Goal: Task Accomplishment & Management: Complete application form

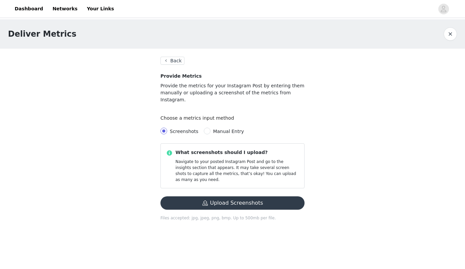
click at [172, 59] on button "Back" at bounding box center [173, 61] width 24 height 8
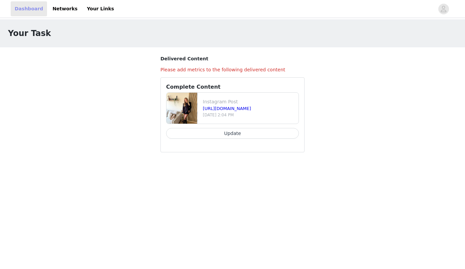
click at [26, 10] on link "Dashboard" at bounding box center [29, 8] width 36 height 15
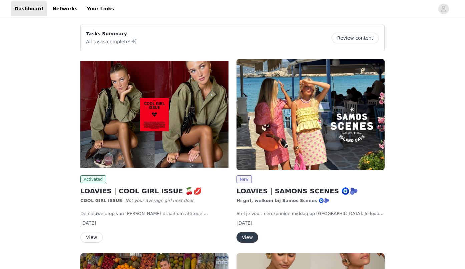
click at [90, 237] on button "View" at bounding box center [91, 237] width 22 height 11
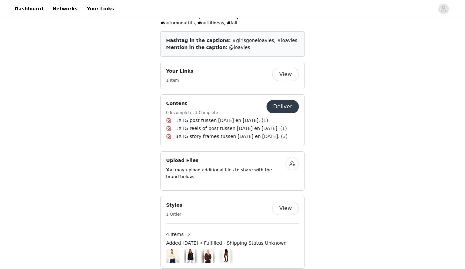
scroll to position [398, 0]
click at [284, 100] on button "Deliver" at bounding box center [283, 106] width 32 height 13
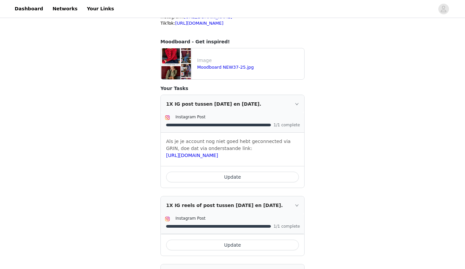
scroll to position [119, 0]
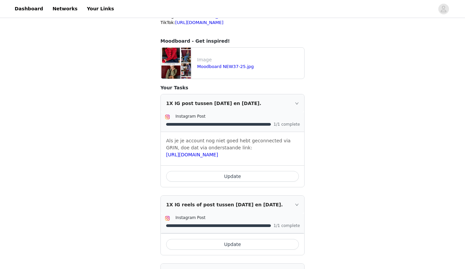
click at [232, 175] on button "Update" at bounding box center [232, 176] width 133 height 11
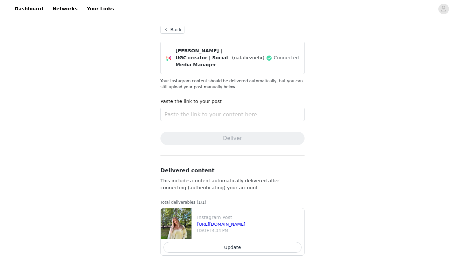
scroll to position [31, 0]
click at [233, 251] on button "Update" at bounding box center [233, 247] width 138 height 11
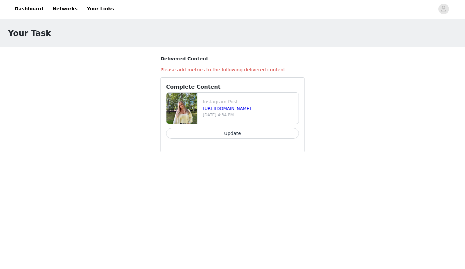
click at [243, 137] on button "Update" at bounding box center [232, 133] width 133 height 11
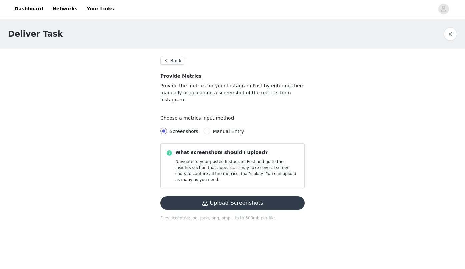
click at [223, 129] on span "Manual Entry" at bounding box center [228, 131] width 31 height 5
click at [211, 128] on input "Manual Entry" at bounding box center [207, 131] width 7 height 7
radio input "true"
radio input "false"
radio input "true"
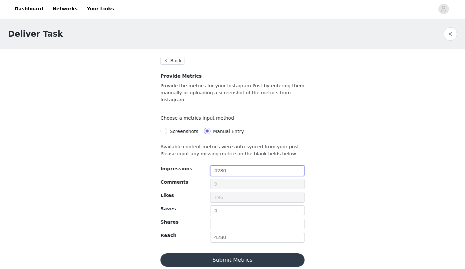
click at [232, 166] on input "4280" at bounding box center [257, 171] width 94 height 11
type input "4"
type input "5111"
click at [218, 232] on input "4280" at bounding box center [257, 237] width 94 height 11
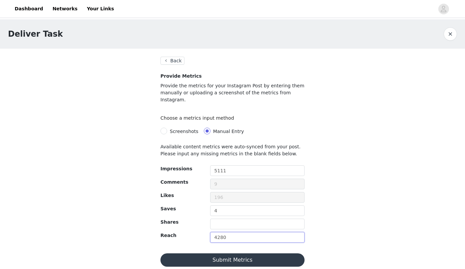
click at [218, 232] on input "4280" at bounding box center [257, 237] width 94 height 11
type input "5111"
click at [216, 254] on button "Submit Metrics" at bounding box center [233, 260] width 144 height 13
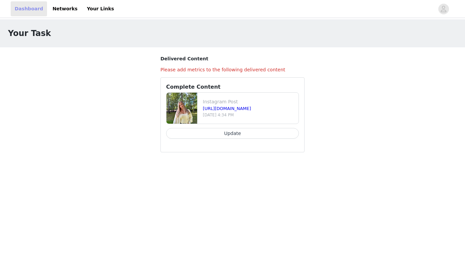
click at [35, 11] on link "Dashboard" at bounding box center [29, 8] width 36 height 15
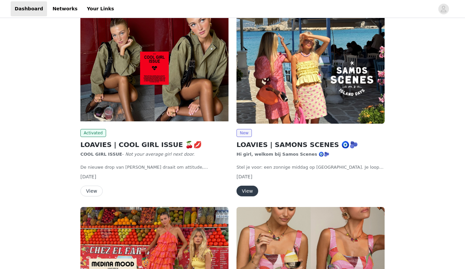
scroll to position [48, 0]
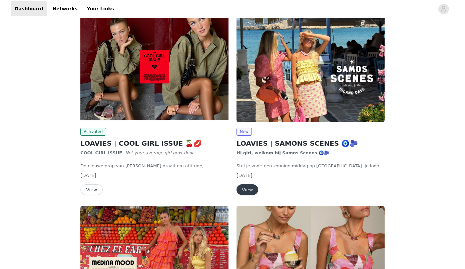
click at [90, 188] on button "View" at bounding box center [91, 190] width 22 height 11
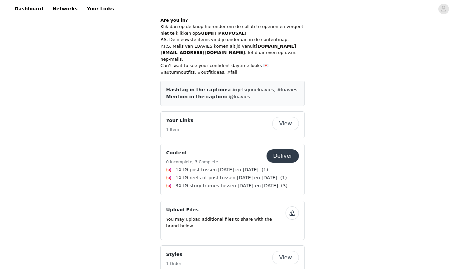
scroll to position [350, 0]
click at [281, 149] on button "Deliver" at bounding box center [283, 155] width 32 height 13
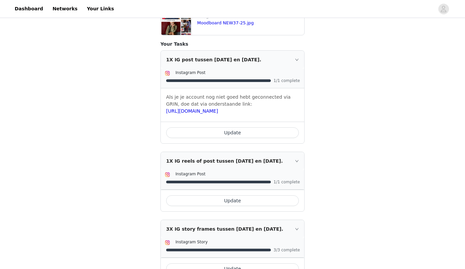
scroll to position [166, 0]
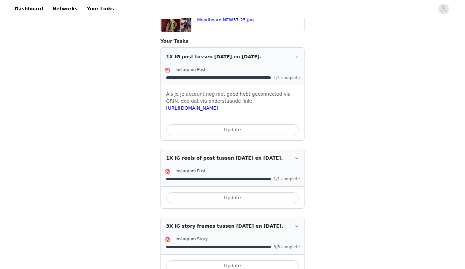
click at [244, 202] on button "Update" at bounding box center [232, 198] width 133 height 11
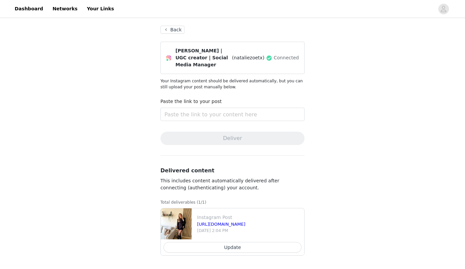
scroll to position [31, 0]
click at [238, 248] on button "Update" at bounding box center [233, 247] width 138 height 11
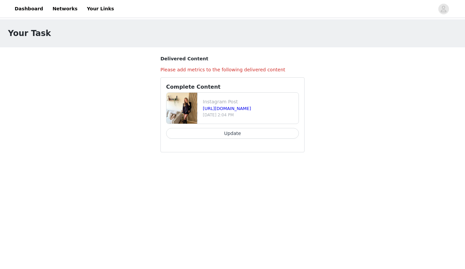
click at [235, 132] on button "Update" at bounding box center [232, 133] width 133 height 11
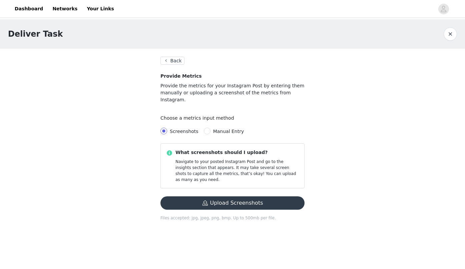
click at [218, 129] on span "Manual Entry" at bounding box center [228, 131] width 31 height 5
click at [211, 128] on input "Manual Entry" at bounding box center [207, 131] width 7 height 7
radio input "true"
radio input "false"
radio input "true"
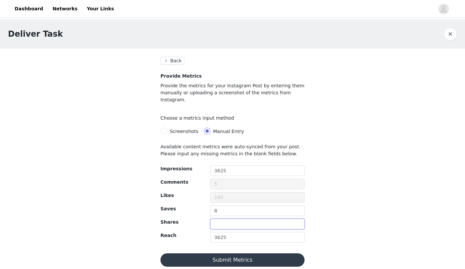
click at [219, 219] on input "text" at bounding box center [257, 224] width 94 height 11
type input "1"
click at [226, 166] on input "3625" at bounding box center [257, 171] width 94 height 11
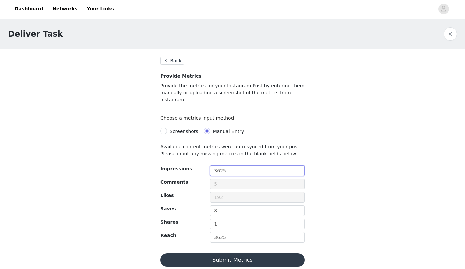
click at [226, 166] on input "3625" at bounding box center [257, 171] width 94 height 11
type input "13408"
click at [220, 232] on input "3625" at bounding box center [257, 237] width 94 height 11
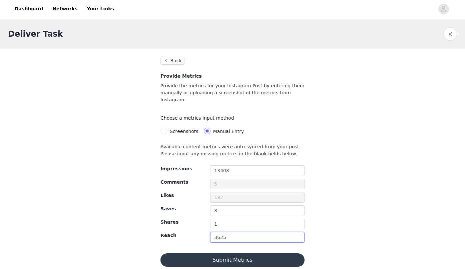
click at [220, 232] on input "3625" at bounding box center [257, 237] width 94 height 11
type input "13408"
click at [220, 254] on button "Submit Metrics" at bounding box center [233, 260] width 144 height 13
